Goal: Task Accomplishment & Management: Use online tool/utility

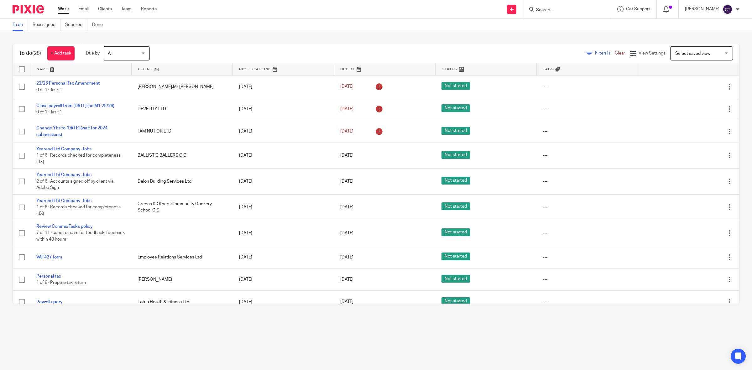
click at [566, 10] on input "Search" at bounding box center [563, 11] width 56 height 6
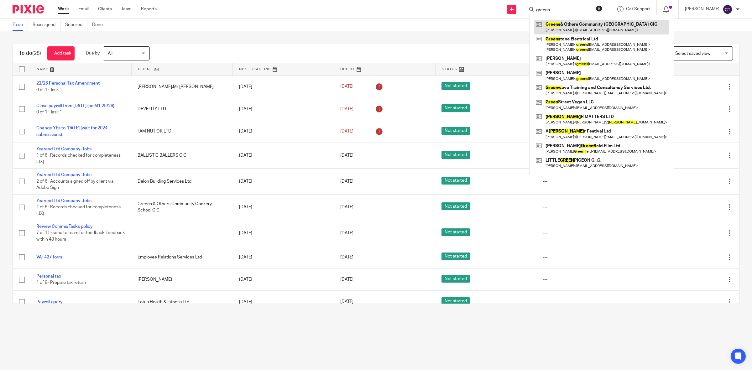
type input "greens"
click at [583, 27] on link at bounding box center [601, 27] width 135 height 14
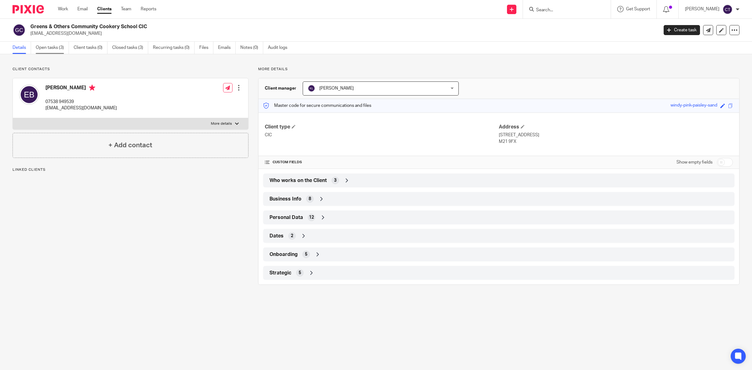
click at [55, 48] on link "Open tasks (3)" at bounding box center [52, 48] width 33 height 12
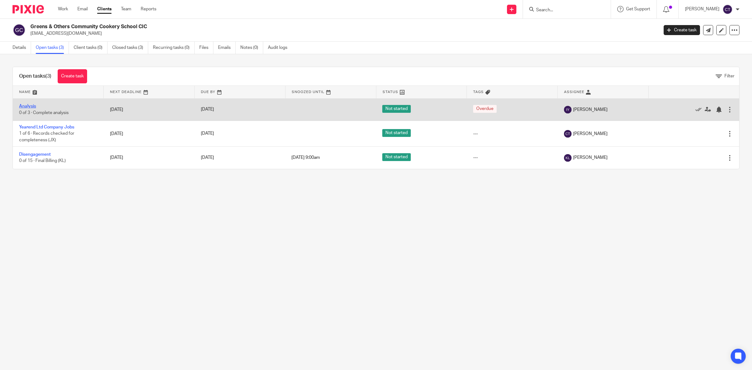
click at [32, 106] on link "Analysis" at bounding box center [27, 106] width 17 height 4
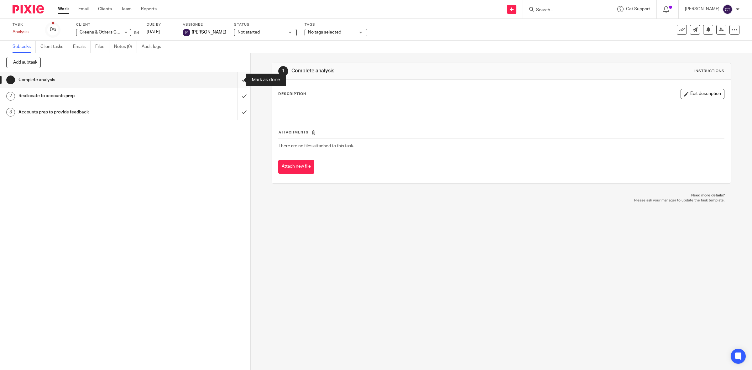
click at [235, 79] on input "submit" at bounding box center [125, 80] width 250 height 16
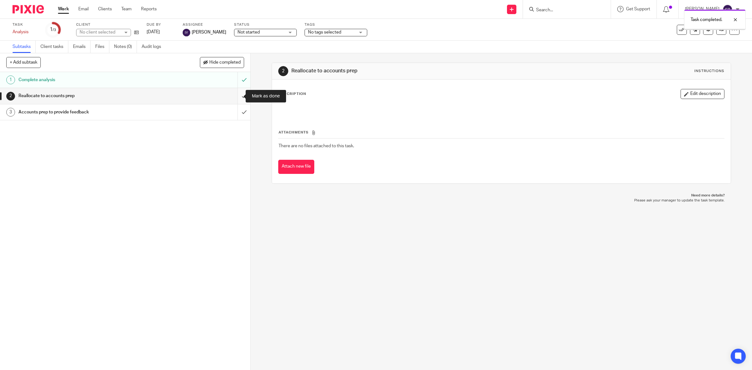
click at [236, 97] on input "submit" at bounding box center [125, 96] width 250 height 16
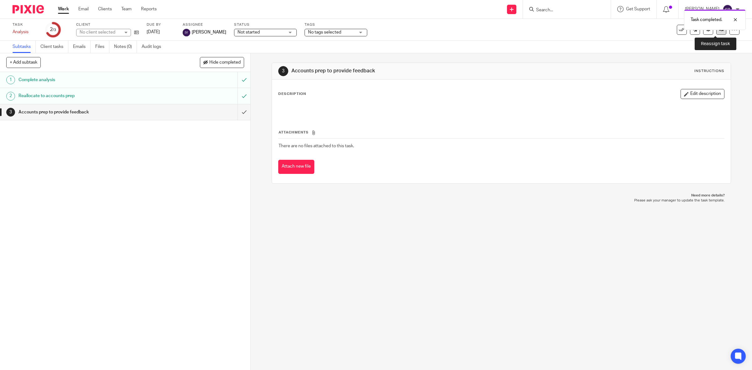
click at [719, 32] on icon at bounding box center [721, 29] width 5 height 5
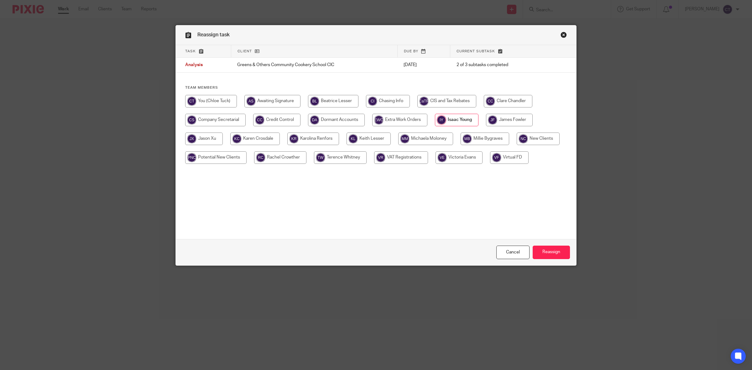
click at [218, 102] on input "radio" at bounding box center [211, 101] width 52 height 13
radio input "true"
click at [554, 252] on input "Reassign" at bounding box center [550, 252] width 37 height 13
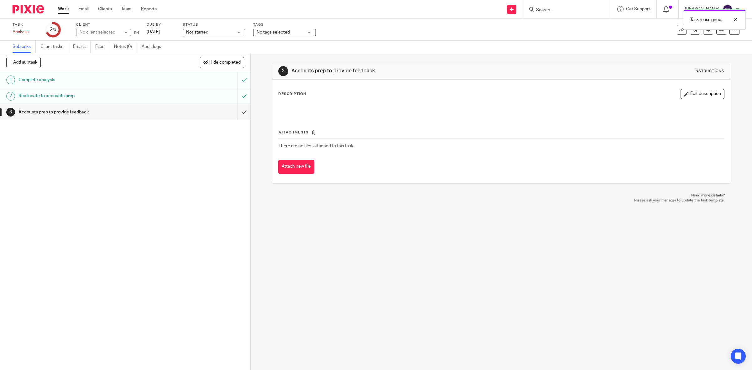
click at [60, 7] on link "Work" at bounding box center [63, 9] width 11 height 6
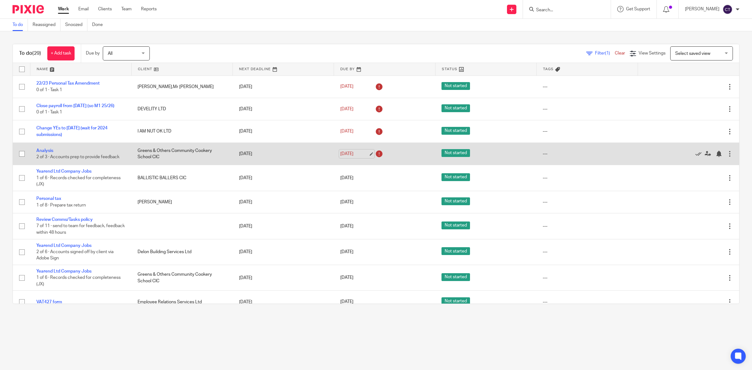
click at [356, 154] on link "31 Jul 2025" at bounding box center [354, 154] width 28 height 7
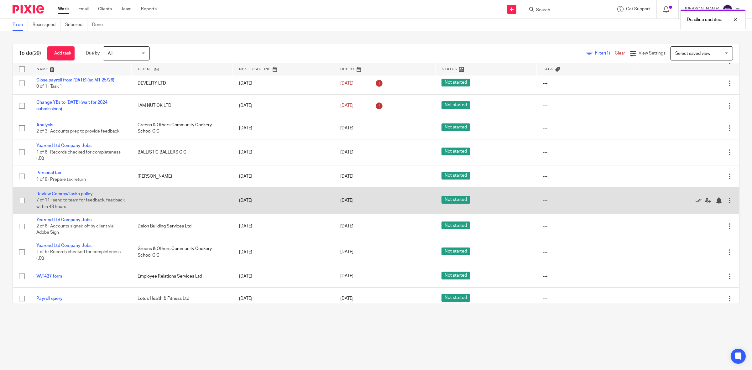
scroll to position [39, 0]
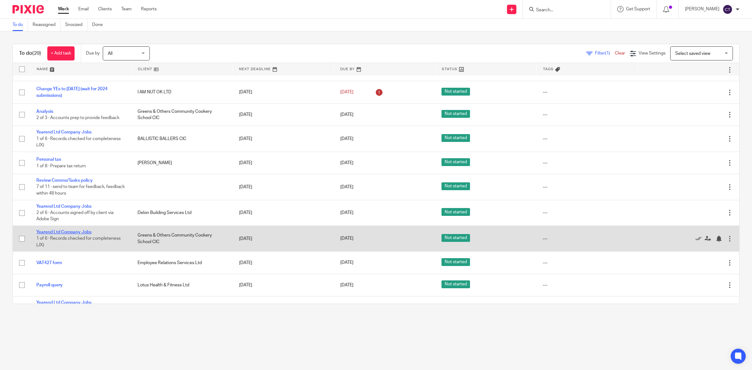
click at [77, 231] on link "Yearend Ltd Company Jobs" at bounding box center [63, 232] width 55 height 4
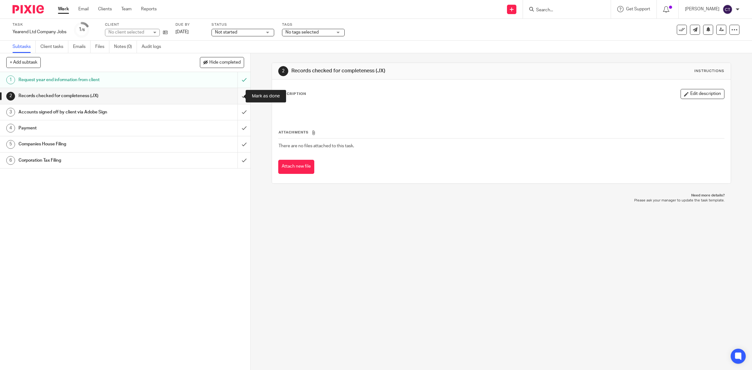
click at [235, 94] on input "submit" at bounding box center [125, 96] width 250 height 16
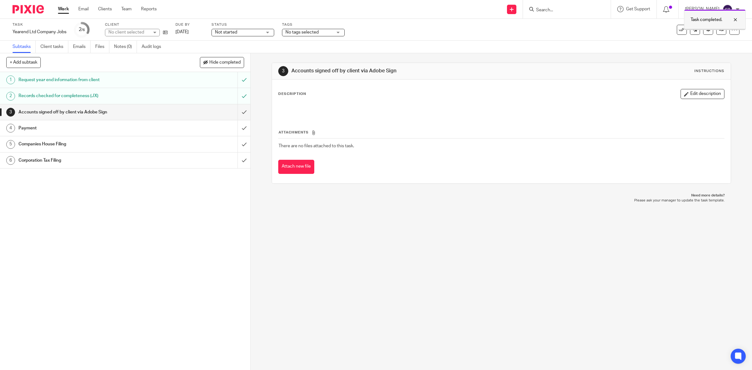
click at [713, 29] on div at bounding box center [714, 29] width 61 height 1
click at [719, 29] on icon at bounding box center [721, 29] width 5 height 5
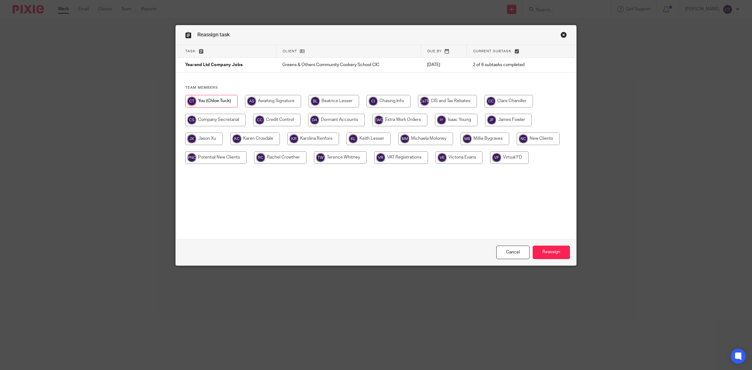
click at [506, 120] on input "radio" at bounding box center [508, 120] width 47 height 13
radio input "true"
click at [543, 250] on input "Reassign" at bounding box center [550, 252] width 37 height 13
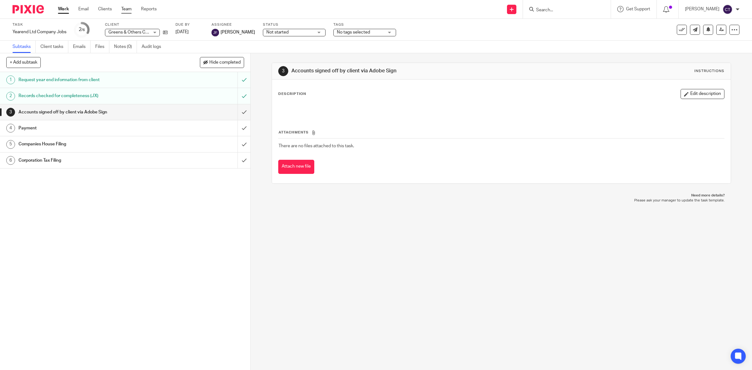
click at [128, 8] on link "Team" at bounding box center [126, 9] width 10 height 6
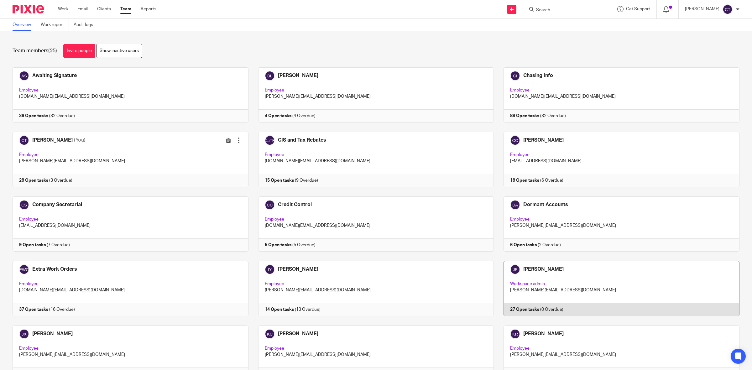
click at [528, 278] on link at bounding box center [617, 288] width 246 height 55
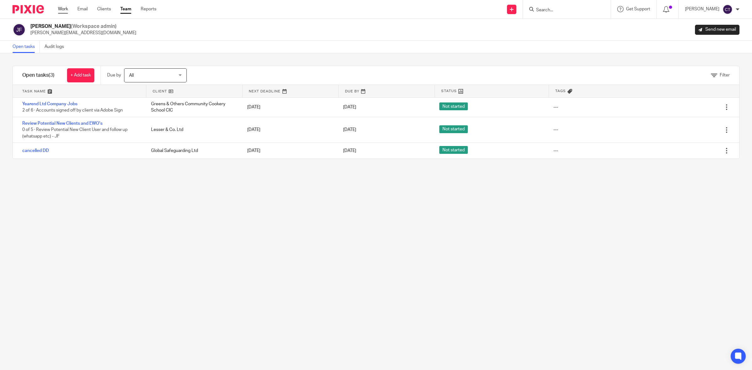
click at [59, 7] on link "Work" at bounding box center [63, 9] width 10 height 6
